Goal: Find specific page/section: Find specific page/section

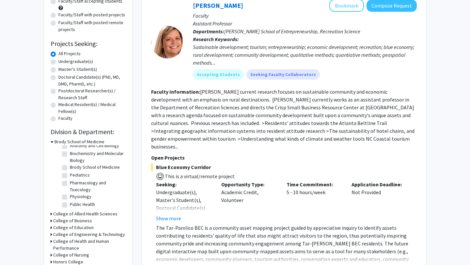
scroll to position [7, 0]
click at [58, 62] on label "Undergraduate(s)" at bounding box center [75, 61] width 35 height 7
click at [58, 62] on input "Undergraduate(s)" at bounding box center [60, 60] width 4 height 4
radio input "true"
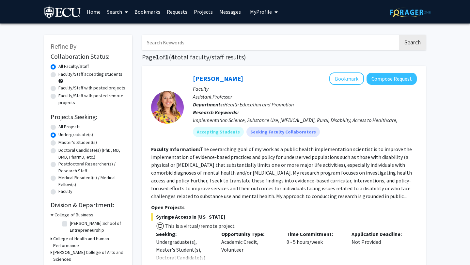
click at [58, 136] on label "Undergraduate(s)" at bounding box center [75, 134] width 35 height 7
click at [58, 135] on input "Undergraduate(s)" at bounding box center [60, 133] width 4 height 4
click at [56, 130] on div "All Projects" at bounding box center [88, 127] width 75 height 8
click at [58, 128] on label "All Projects" at bounding box center [69, 126] width 22 height 7
click at [58, 128] on input "All Projects" at bounding box center [60, 125] width 4 height 4
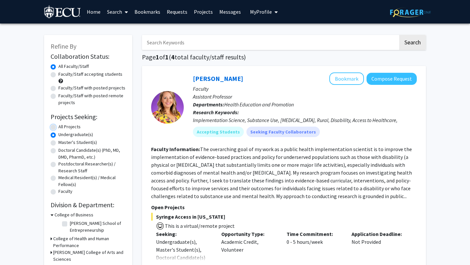
radio input "true"
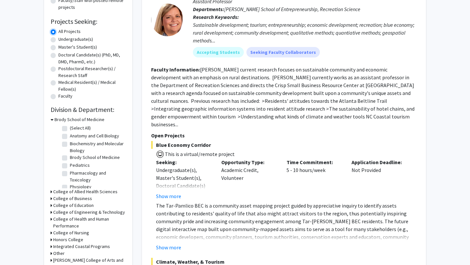
scroll to position [143, 0]
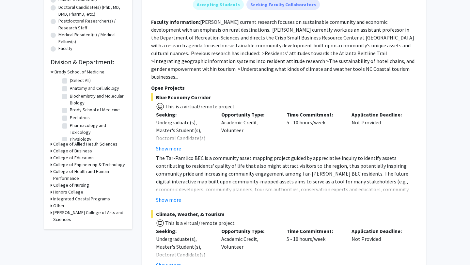
click at [96, 169] on h3 "College of Health and Human Performance" at bounding box center [89, 175] width 72 height 14
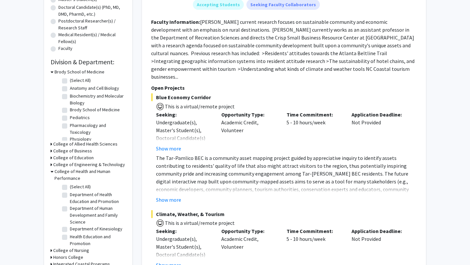
click at [70, 194] on label "Department of Health Education and Promotion" at bounding box center [97, 198] width 54 height 14
click at [70, 194] on input "Department of Health Education and Promotion" at bounding box center [72, 193] width 4 height 4
checkbox input "true"
